Goal: Information Seeking & Learning: Understand process/instructions

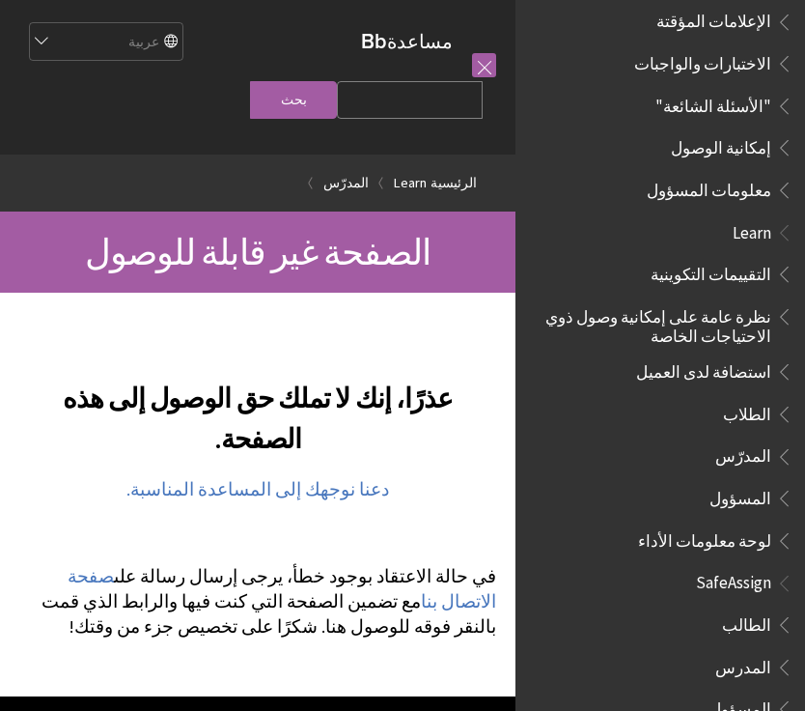
scroll to position [1023, 0]
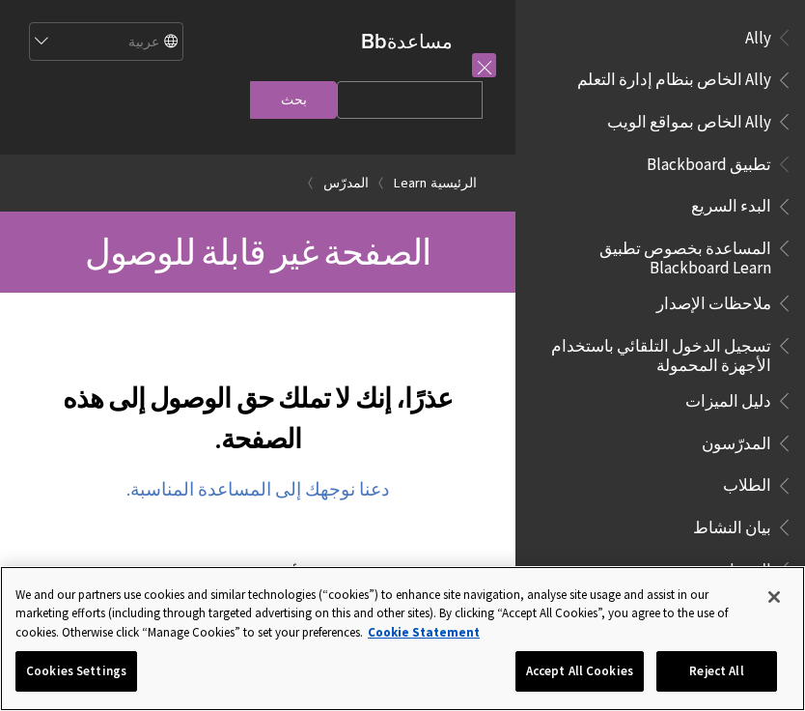
click at [776, 598] on button "Close" at bounding box center [774, 596] width 42 height 42
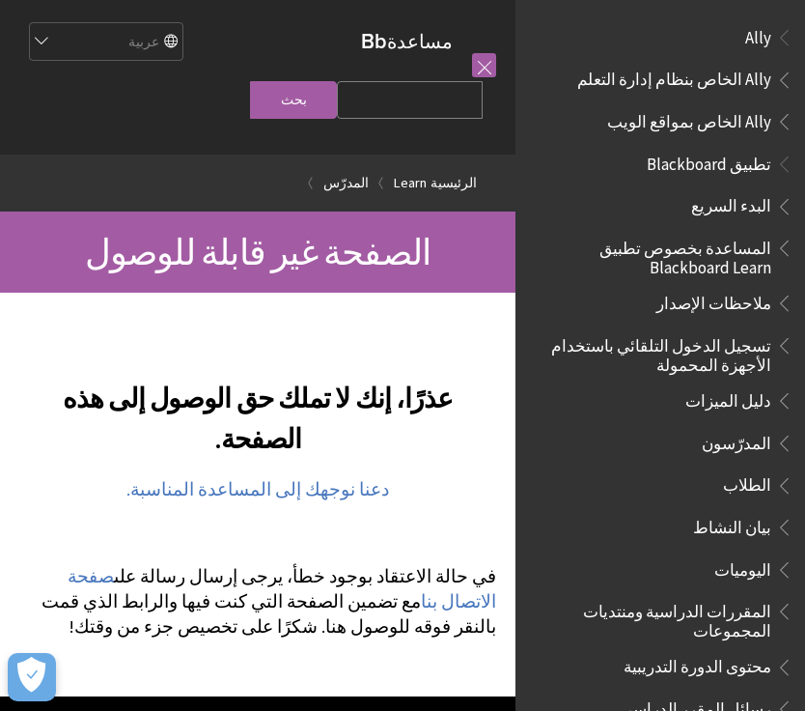
click at [752, 44] on span "Ally" at bounding box center [758, 34] width 26 height 26
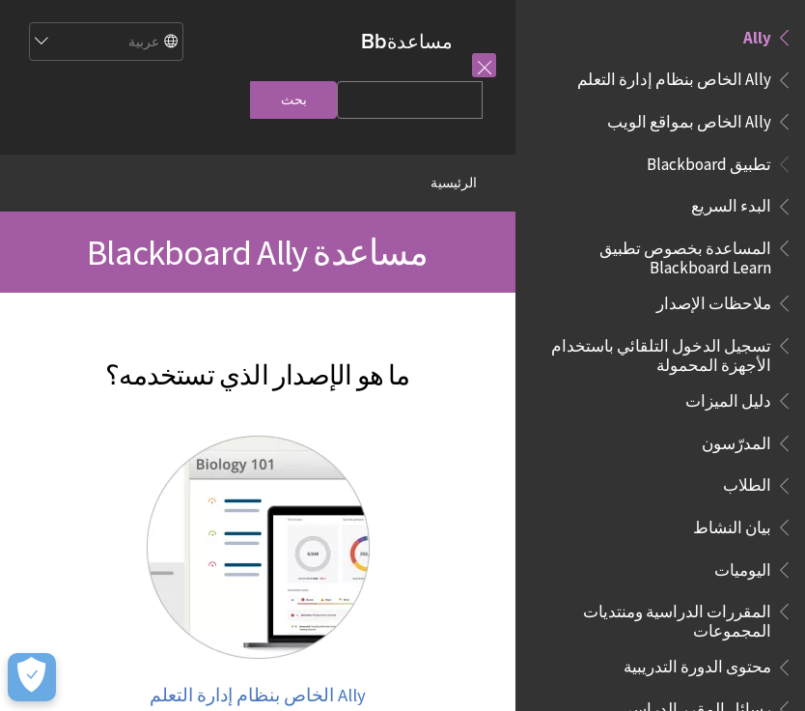
click at [750, 163] on span "تطبيق Blackboard" at bounding box center [709, 161] width 125 height 26
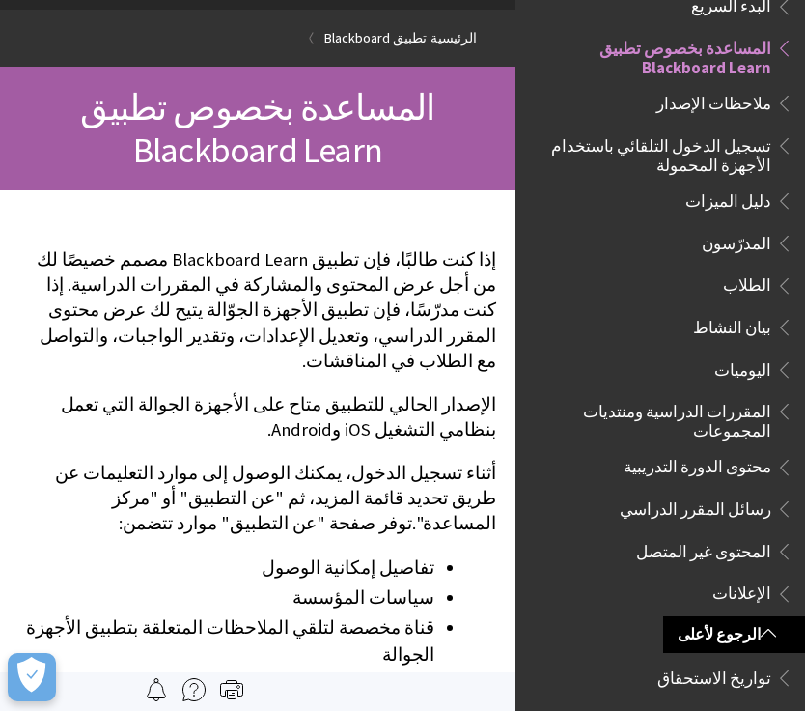
click at [745, 628] on link "الرجوع لأعلى" at bounding box center [734, 634] width 142 height 36
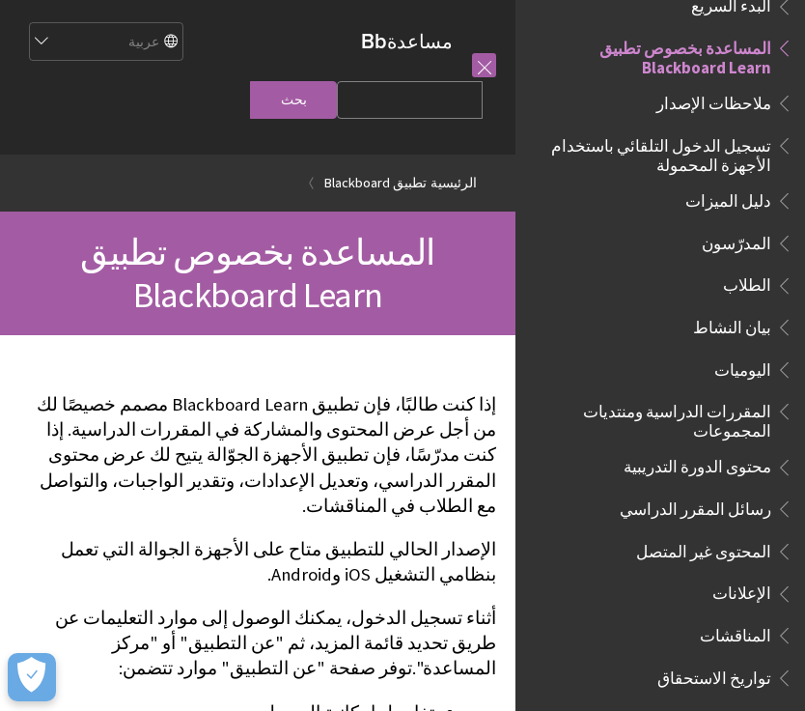
click at [484, 66] on link at bounding box center [484, 65] width 24 height 24
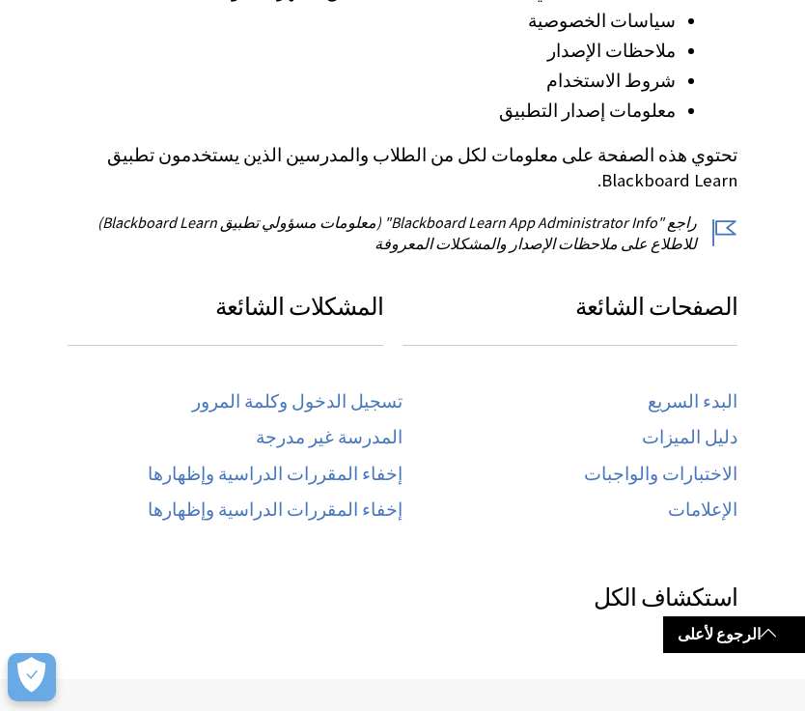
scroll to position [747, 0]
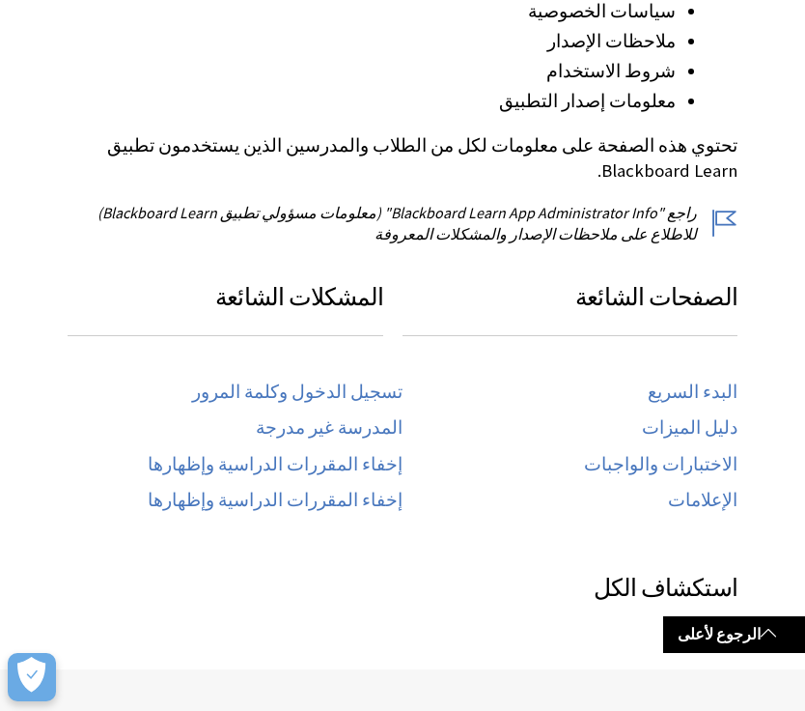
click at [368, 454] on link "إخفاء المقررات الدراسية وإظهارها" at bounding box center [275, 465] width 255 height 22
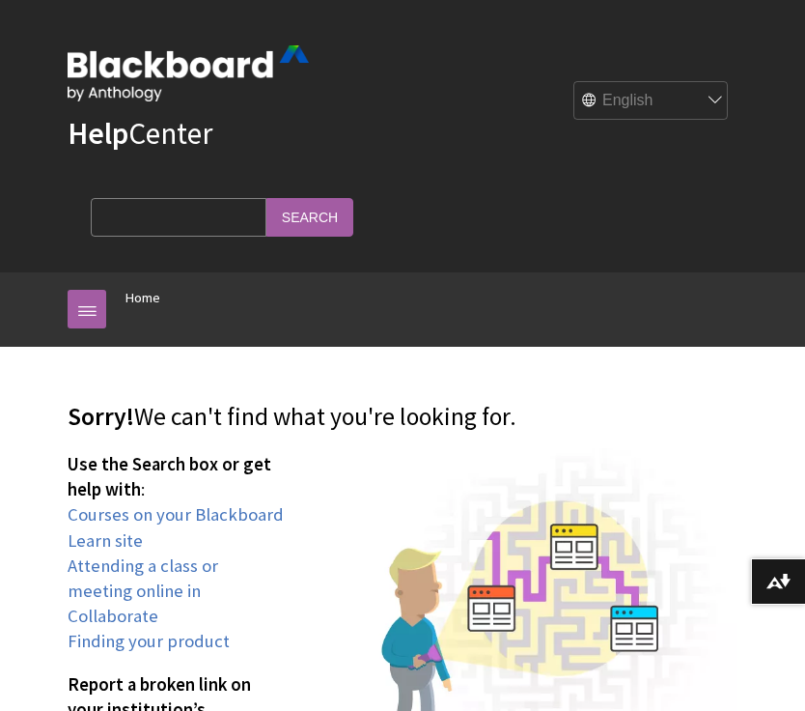
click at [803, 585] on button "Download alternative formats ..." at bounding box center [778, 581] width 54 height 46
click at [95, 290] on link at bounding box center [87, 309] width 39 height 39
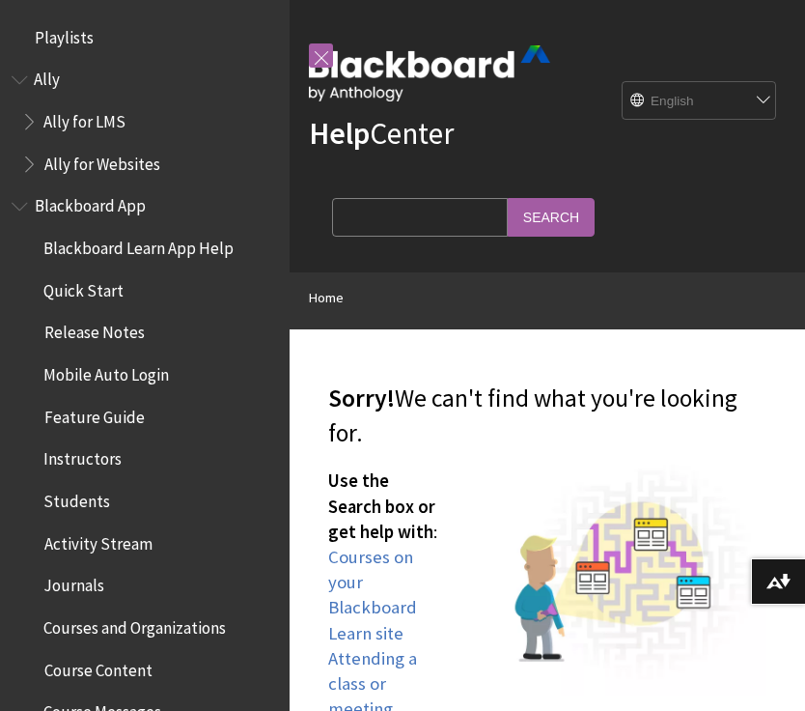
click at [182, 291] on span "Quick Start" at bounding box center [149, 290] width 257 height 33
